Goal: Navigation & Orientation: Find specific page/section

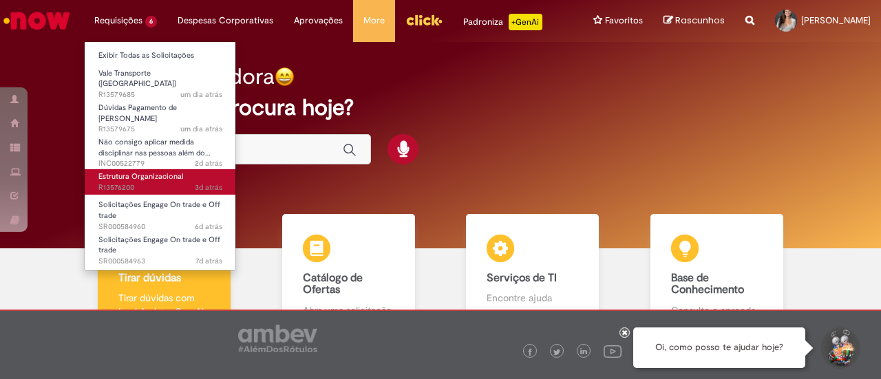
click at [135, 171] on span "Estrutura Organizacional" at bounding box center [140, 176] width 85 height 10
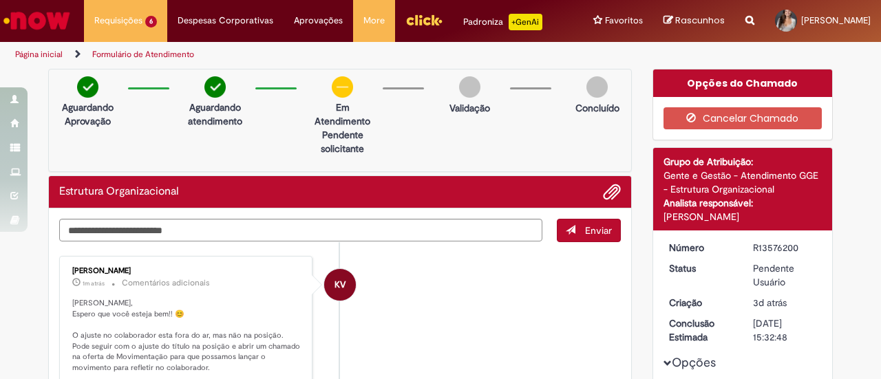
click at [413, 285] on li "KV Karine Vieira 1m atrás 1m atrás Comentários adicionais Olá Isadora, Espero q…" at bounding box center [339, 358] width 561 height 204
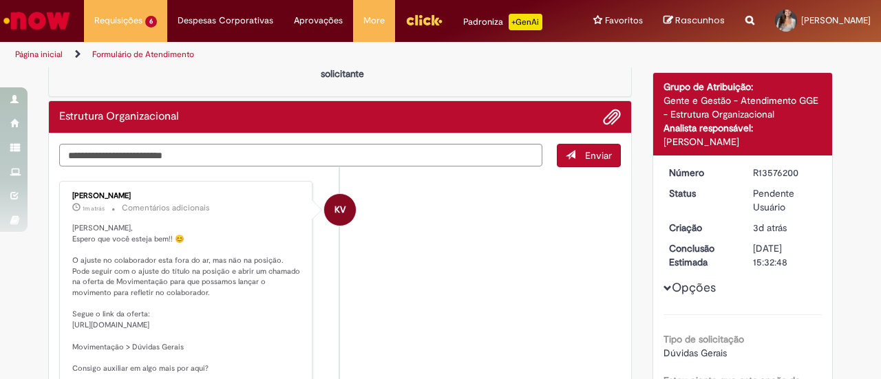
scroll to position [76, 0]
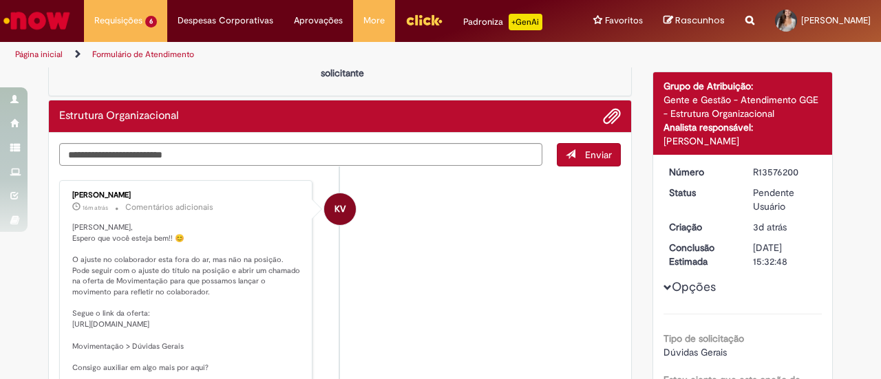
click at [54, 8] on img "Ir para a Homepage" at bounding box center [36, 21] width 71 height 28
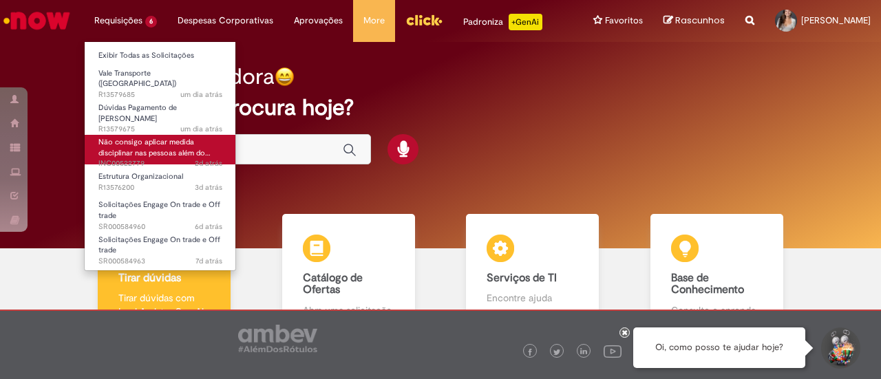
click at [164, 139] on span "Não consigo aplicar medida disciplinar nas pessoas além do…" at bounding box center [154, 147] width 112 height 21
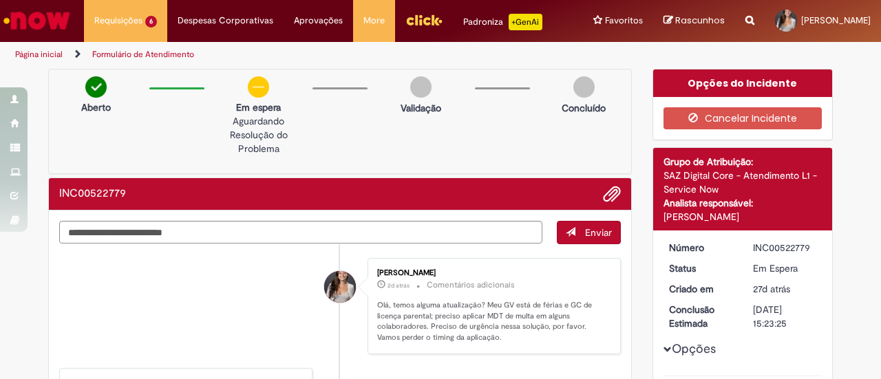
drag, startPoint x: 658, startPoint y: 170, endPoint x: 746, endPoint y: 228, distance: 105.7
click at [746, 224] on span "Grupo de Atribuição: SAZ Digital Core - Atendimento L1 - Service Now Analista r…" at bounding box center [742, 189] width 159 height 69
click at [746, 224] on div "[PERSON_NAME]" at bounding box center [742, 217] width 159 height 14
drag, startPoint x: 719, startPoint y: 226, endPoint x: 648, endPoint y: 171, distance: 89.7
click at [653, 171] on div "Detalhes do tíquete Grupo de Atribuição: SAZ Digital Core - Atendimento L1 - Se…" at bounding box center [743, 189] width 180 height 83
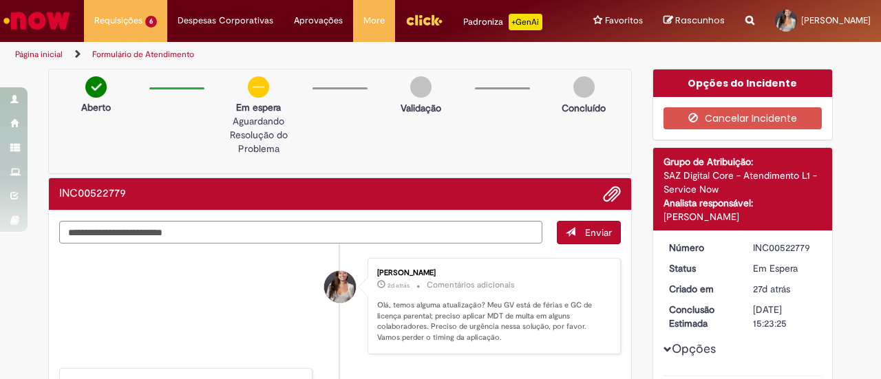
drag, startPoint x: 655, startPoint y: 169, endPoint x: 740, endPoint y: 230, distance: 105.0
click at [740, 230] on div "Detalhes do tíquete Grupo de Atribuição: SAZ Digital Core - Atendimento L1 - Se…" at bounding box center [743, 189] width 180 height 83
click at [740, 224] on div "[PERSON_NAME]" at bounding box center [742, 217] width 159 height 14
click at [56, 27] on img "Ir para a Homepage" at bounding box center [36, 21] width 71 height 28
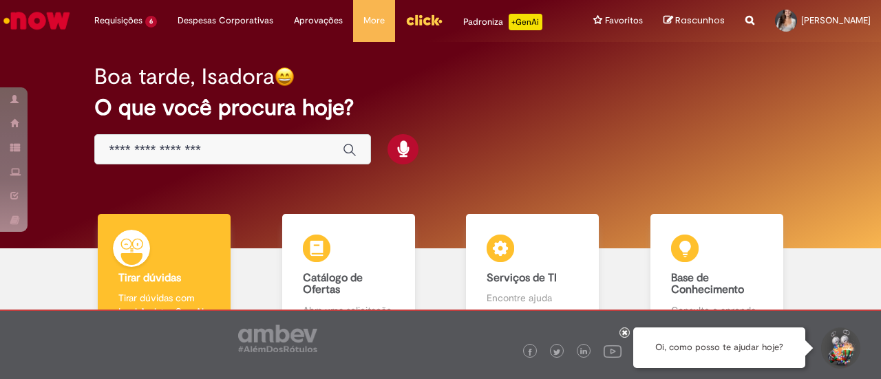
click at [34, 28] on img "Ir para a Homepage" at bounding box center [36, 21] width 71 height 28
click at [623, 335] on icon at bounding box center [625, 332] width 6 height 7
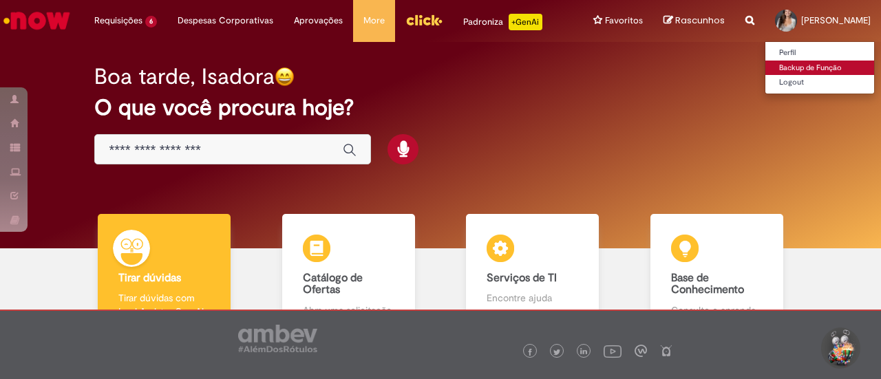
click at [765, 69] on link "Backup de Função" at bounding box center [819, 68] width 109 height 15
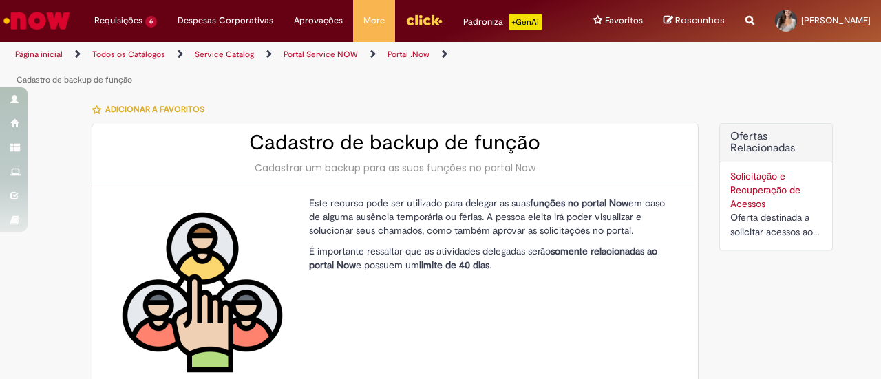
click at [12, 7] on img "Ir para a Homepage" at bounding box center [36, 21] width 71 height 28
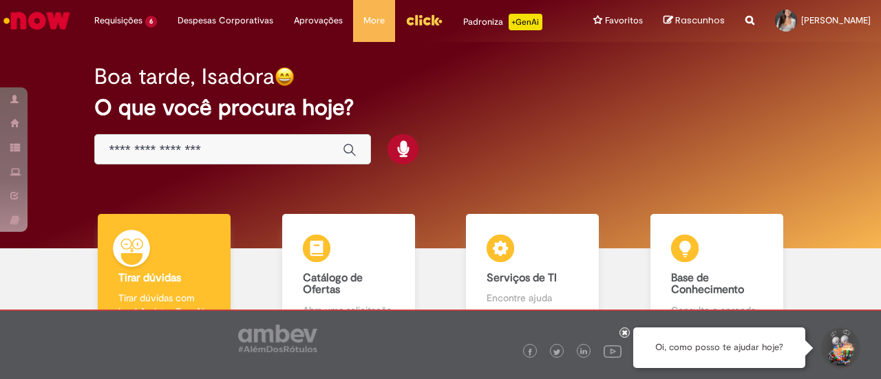
click at [38, 18] on img "Ir para a Homepage" at bounding box center [36, 21] width 71 height 28
